Goal: Task Accomplishment & Management: Use online tool/utility

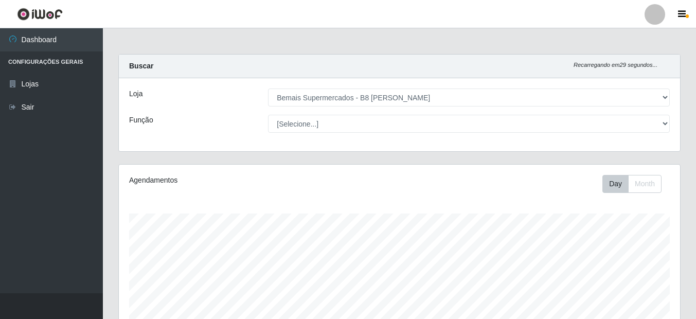
select select "413"
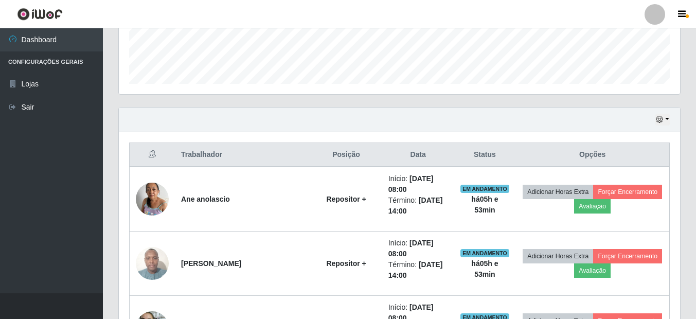
scroll to position [232, 0]
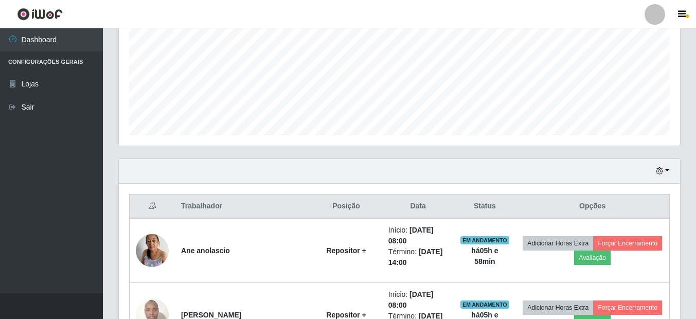
click at [691, 192] on div "Carregando... Buscar Recarregando em 28 segundos... Loja [Selecione...] Bemais …" at bounding box center [399, 289] width 593 height 934
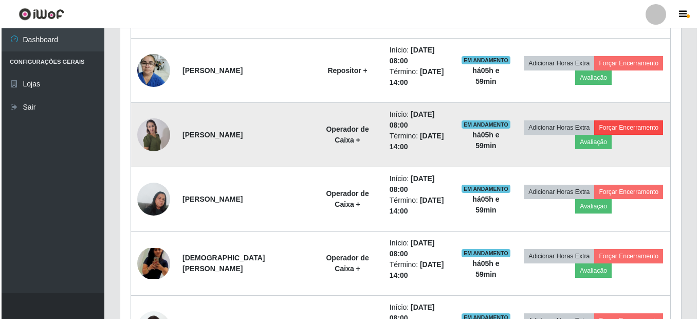
scroll to position [592, 0]
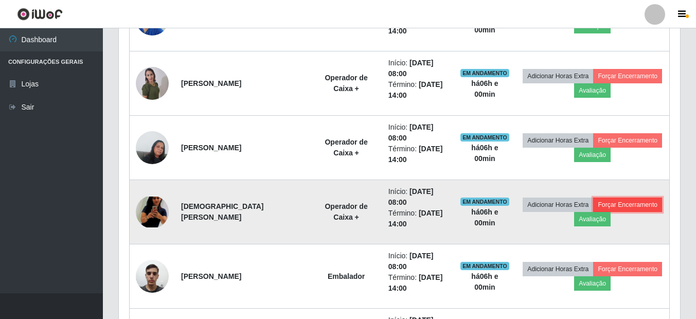
click at [629, 204] on button "Forçar Encerramento" at bounding box center [627, 204] width 69 height 14
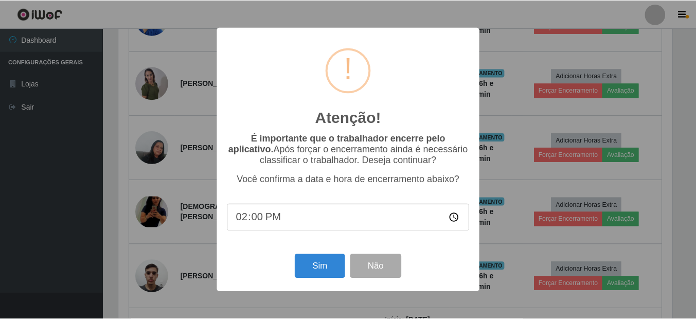
scroll to position [213, 556]
click at [315, 270] on button "Sim" at bounding box center [321, 266] width 50 height 24
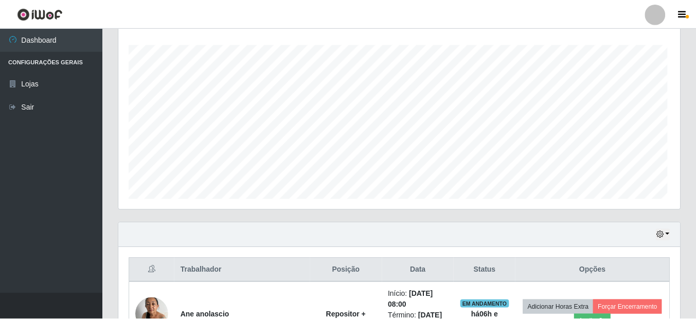
scroll to position [168, 0]
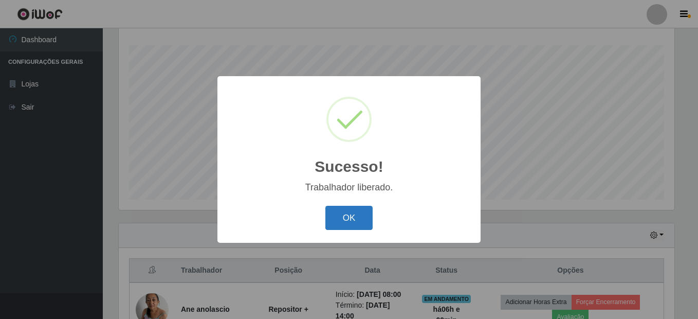
click at [351, 217] on button "OK" at bounding box center [350, 218] width 48 height 24
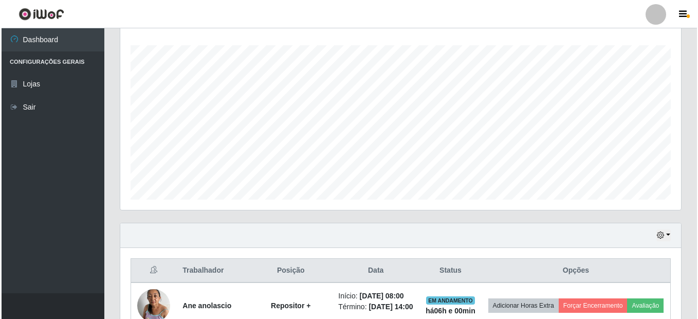
scroll to position [271, 0]
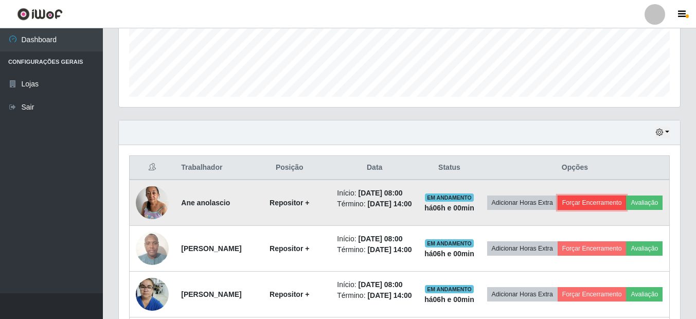
click at [619, 201] on button "Forçar Encerramento" at bounding box center [591, 202] width 69 height 14
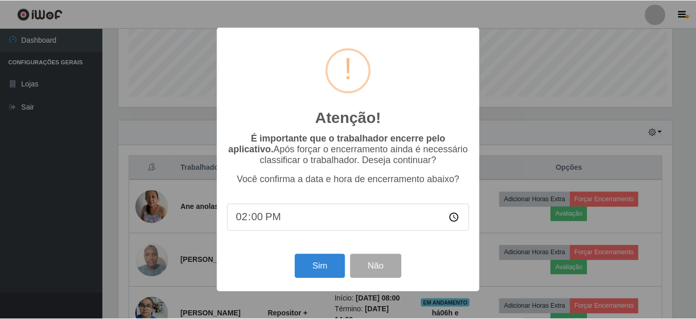
scroll to position [213, 556]
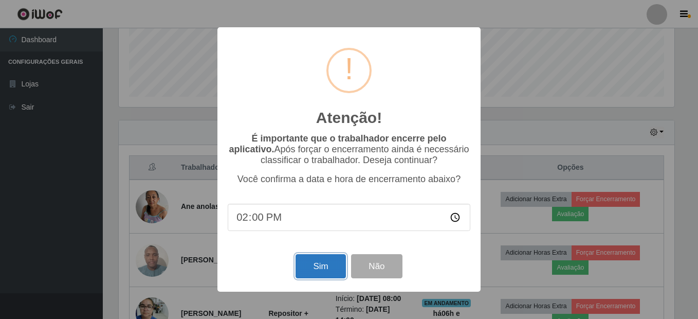
click at [325, 271] on button "Sim" at bounding box center [321, 266] width 50 height 24
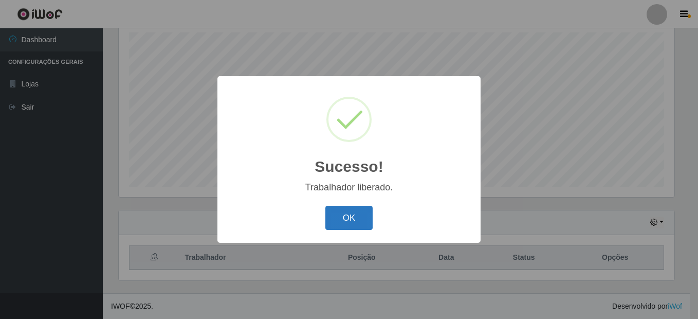
click at [342, 222] on button "OK" at bounding box center [350, 218] width 48 height 24
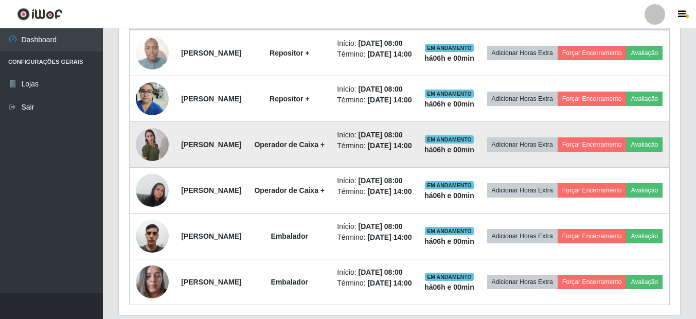
scroll to position [438, 0]
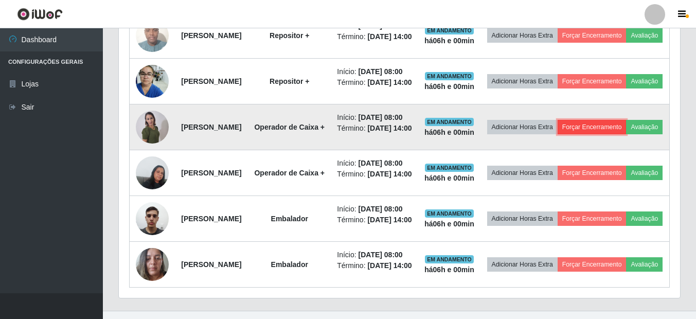
click at [626, 134] on button "Forçar Encerramento" at bounding box center [591, 127] width 69 height 14
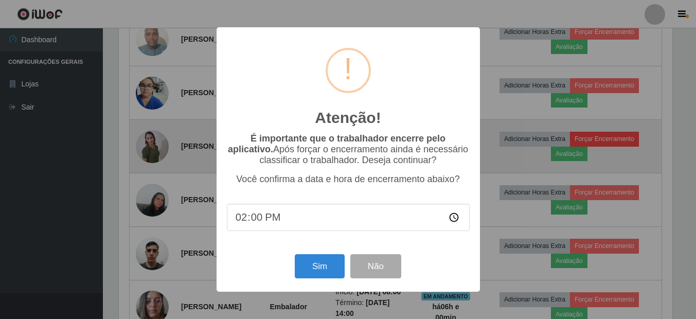
scroll to position [213, 556]
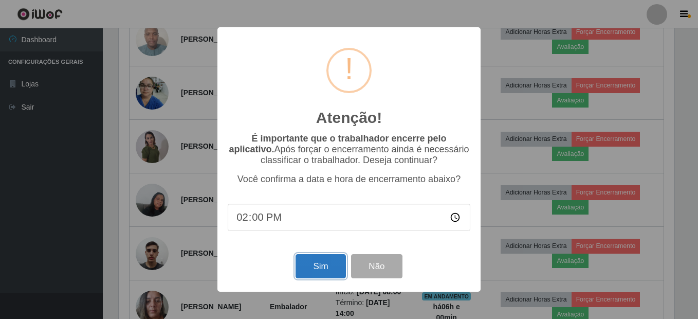
click at [321, 274] on button "Sim" at bounding box center [321, 266] width 50 height 24
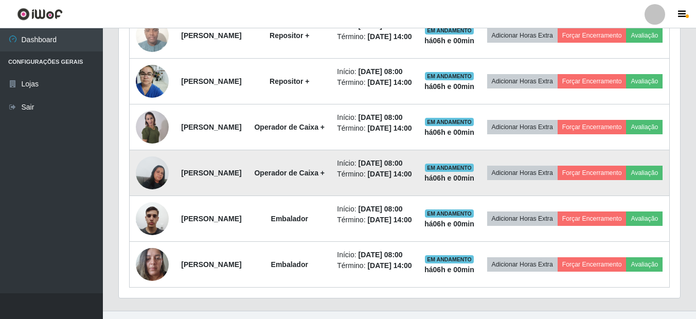
scroll to position [0, 0]
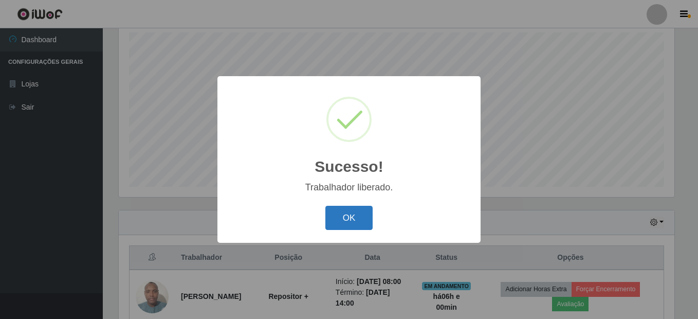
click at [338, 218] on button "OK" at bounding box center [350, 218] width 48 height 24
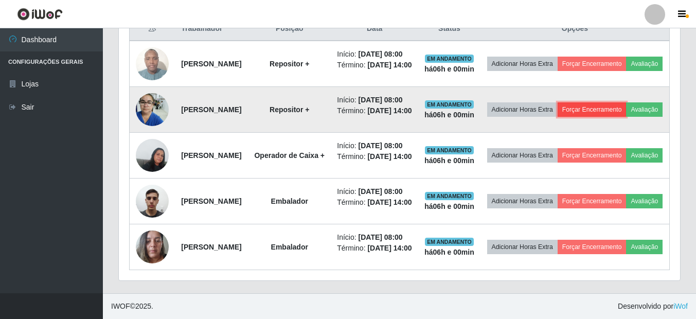
click at [626, 102] on button "Forçar Encerramento" at bounding box center [591, 109] width 69 height 14
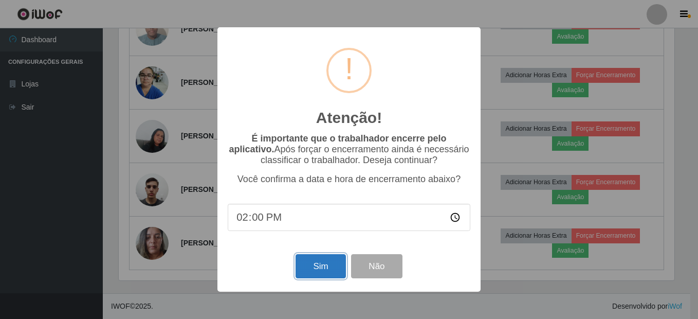
click at [326, 273] on button "Sim" at bounding box center [321, 266] width 50 height 24
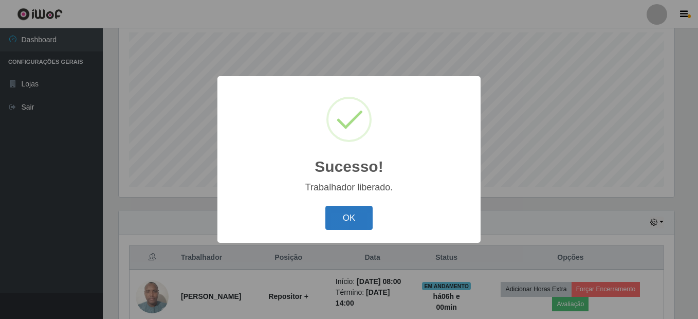
click at [361, 218] on button "OK" at bounding box center [350, 218] width 48 height 24
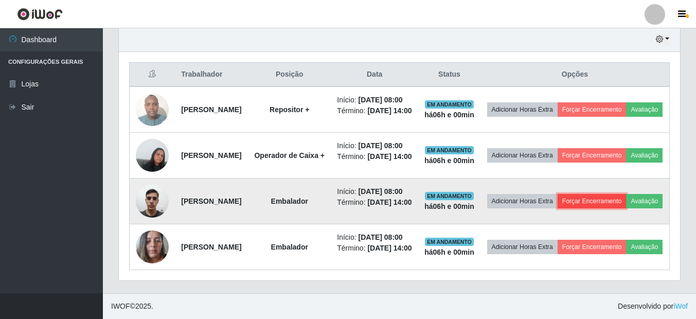
click at [626, 194] on button "Forçar Encerramento" at bounding box center [591, 201] width 69 height 14
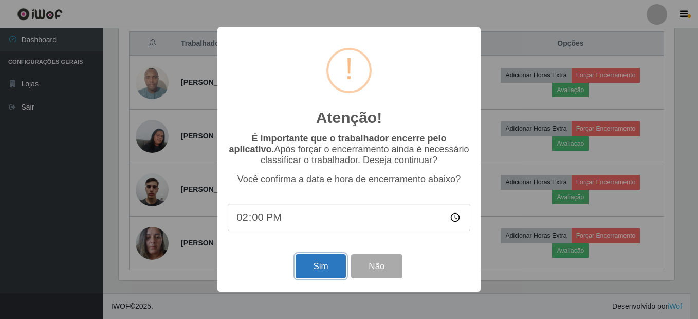
click at [307, 268] on button "Sim" at bounding box center [321, 266] width 50 height 24
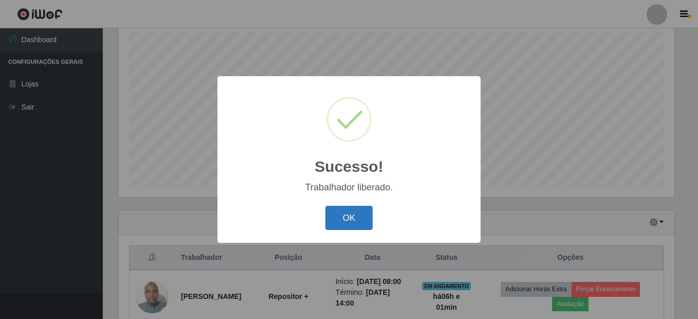
click at [345, 218] on button "OK" at bounding box center [350, 218] width 48 height 24
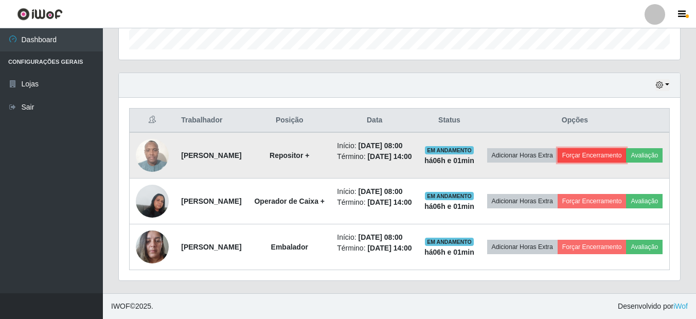
click at [626, 148] on button "Forçar Encerramento" at bounding box center [591, 155] width 69 height 14
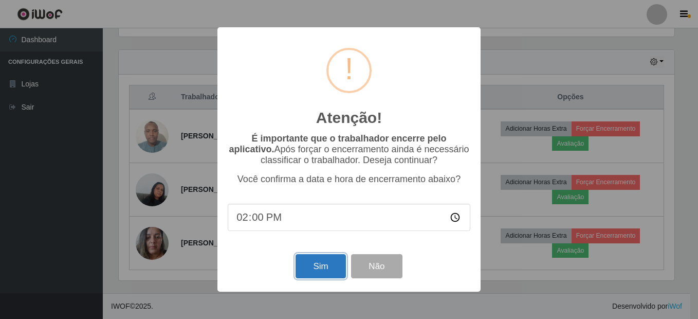
click at [321, 270] on button "Sim" at bounding box center [321, 266] width 50 height 24
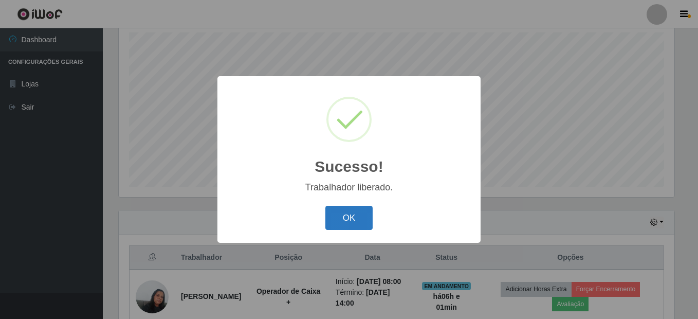
click at [356, 224] on button "OK" at bounding box center [350, 218] width 48 height 24
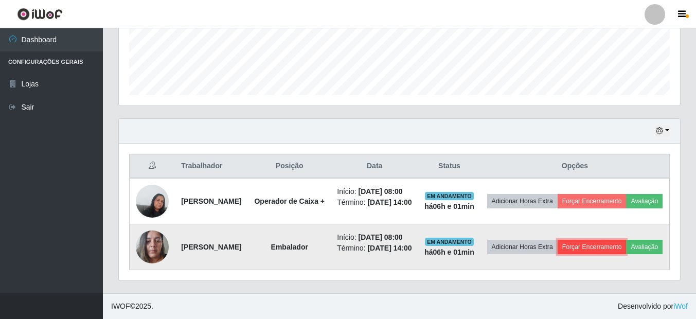
click at [619, 240] on button "Forçar Encerramento" at bounding box center [591, 247] width 69 height 14
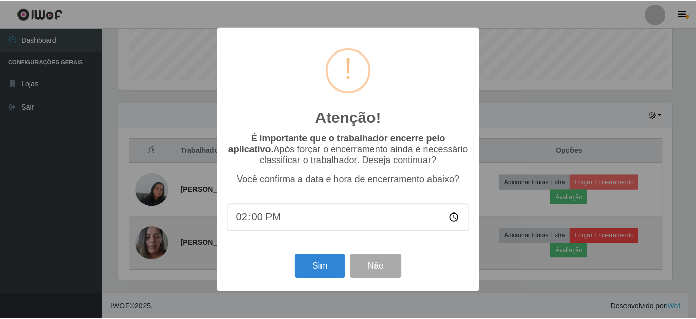
scroll to position [213, 556]
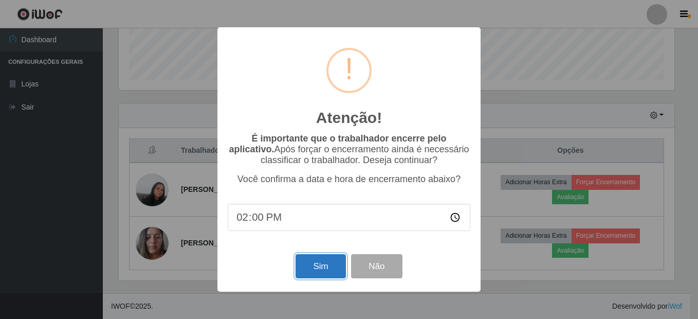
click at [318, 271] on button "Sim" at bounding box center [321, 266] width 50 height 24
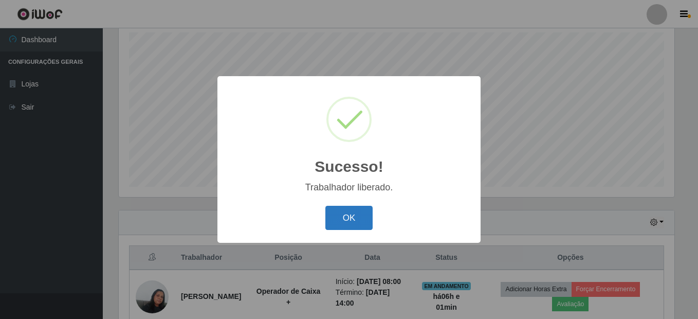
click at [359, 223] on button "OK" at bounding box center [350, 218] width 48 height 24
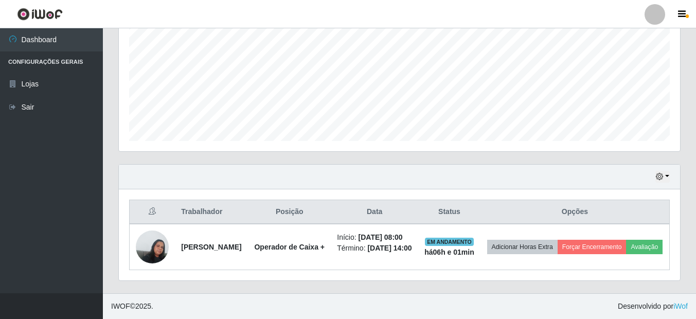
scroll to position [245, 0]
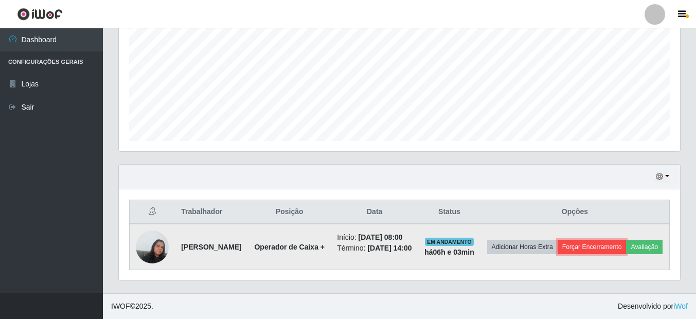
click at [626, 240] on button "Forçar Encerramento" at bounding box center [591, 247] width 69 height 14
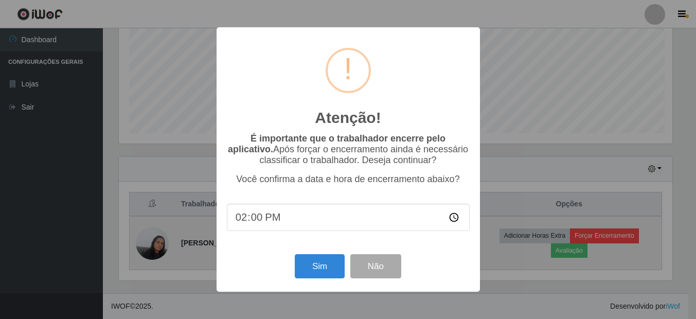
scroll to position [213, 556]
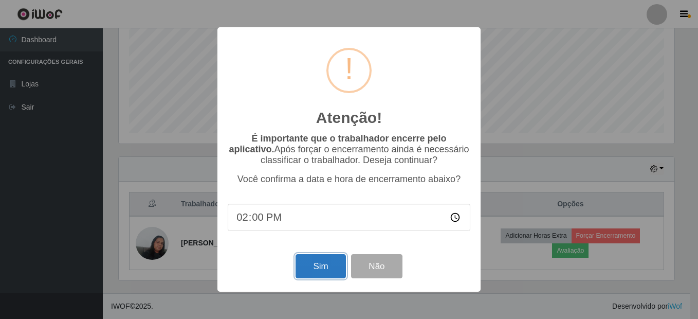
click at [325, 278] on button "Sim" at bounding box center [321, 266] width 50 height 24
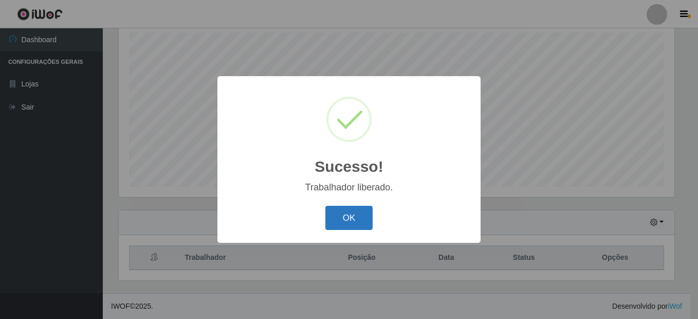
click at [360, 213] on button "OK" at bounding box center [350, 218] width 48 height 24
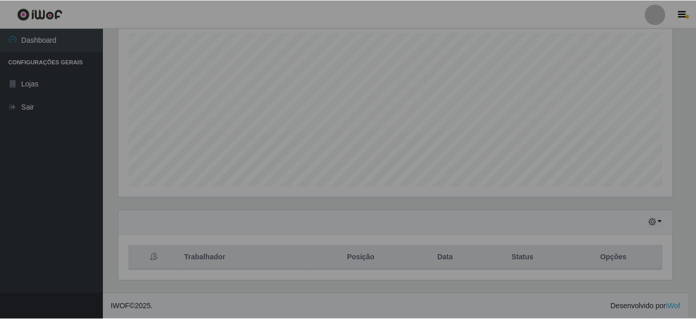
scroll to position [213, 561]
